Goal: Check status: Check status

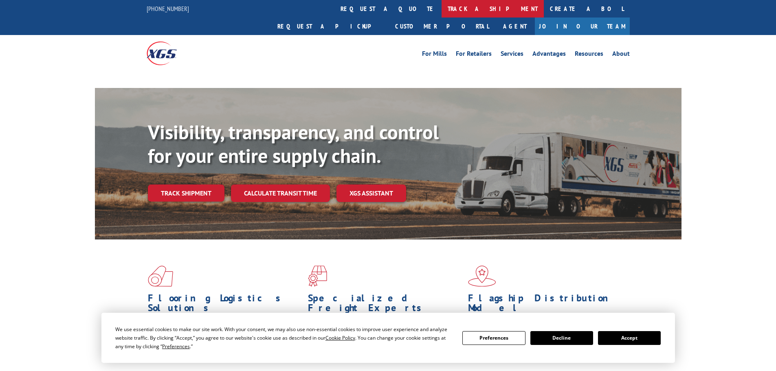
click at [442, 12] on link "track a shipment" at bounding box center [493, 9] width 102 height 18
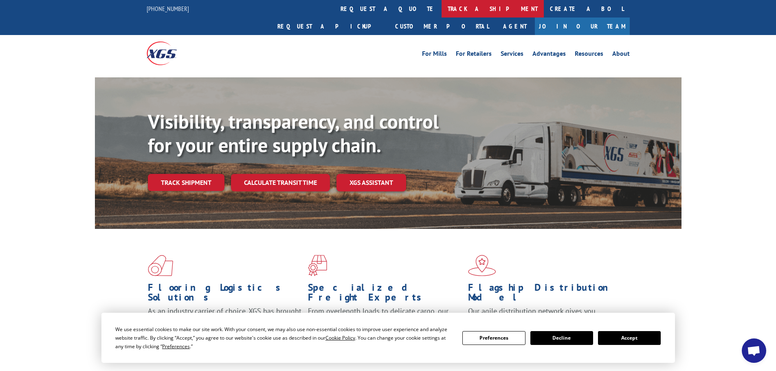
click at [442, 4] on link "track a shipment" at bounding box center [493, 9] width 102 height 18
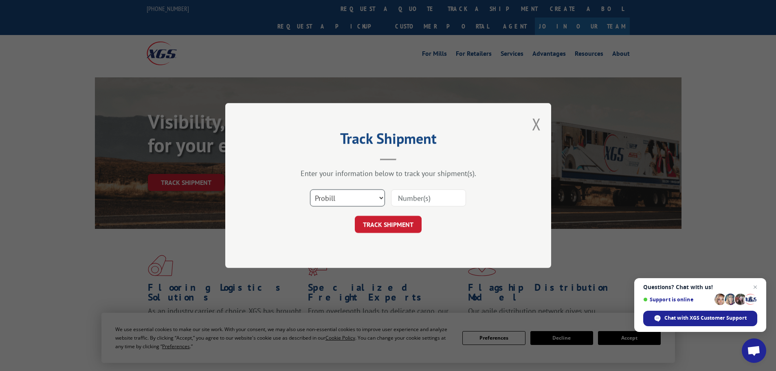
click at [372, 201] on select "Select category... Probill BOL PO" at bounding box center [347, 197] width 75 height 17
select select "bol"
click at [310, 189] on select "Select category... Probill BOL PO" at bounding box center [347, 197] width 75 height 17
click at [412, 209] on div "Select category... Probill BOL PO" at bounding box center [388, 198] width 245 height 27
click at [410, 201] on input at bounding box center [428, 197] width 75 height 17
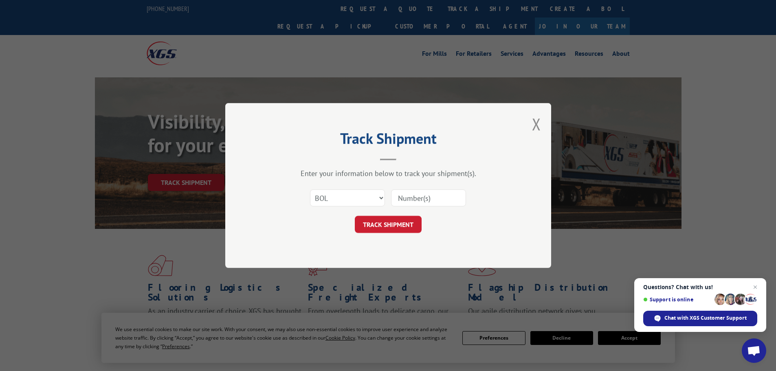
paste input "5591340"
type input "5591340"
click at [398, 226] on button "TRACK SHIPMENT" at bounding box center [388, 224] width 67 height 17
